Goal: Information Seeking & Learning: Learn about a topic

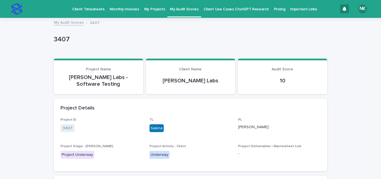
click at [85, 7] on p "Client Timesheets" at bounding box center [88, 6] width 32 height 12
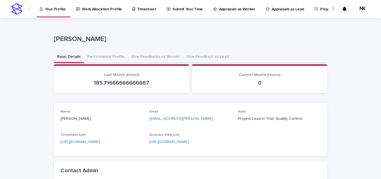
click at [279, 15] on link "Appraisals as Lead" at bounding box center [286, 8] width 42 height 17
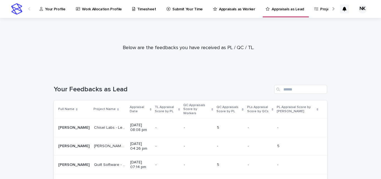
click at [130, 108] on p "Appraisal Date" at bounding box center [139, 109] width 19 height 10
click at [219, 6] on p "Appraisals as Worker" at bounding box center [237, 6] width 36 height 12
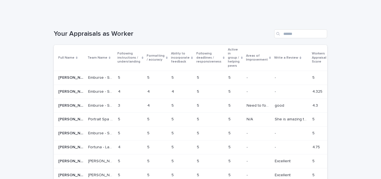
scroll to position [56, 0]
click at [127, 73] on div "5 5" at bounding box center [130, 77] width 25 height 9
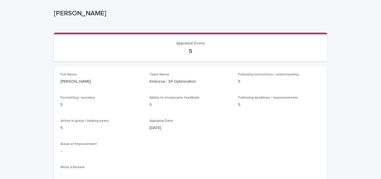
scroll to position [56, 0]
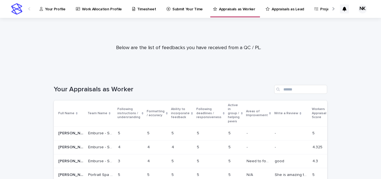
click at [49, 9] on p "Your Profile" at bounding box center [55, 6] width 20 height 12
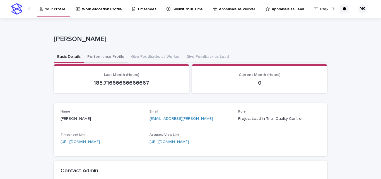
click at [99, 59] on button "Performance Profile" at bounding box center [106, 57] width 44 height 12
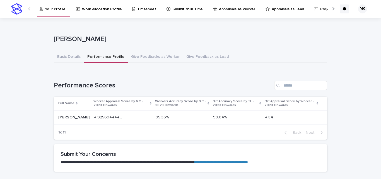
click at [158, 116] on p "95.36%" at bounding box center [163, 117] width 14 height 6
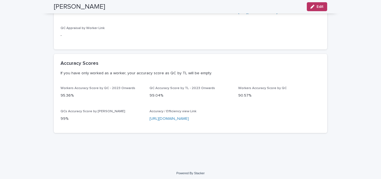
scroll to position [136, 0]
